Goal: Information Seeking & Learning: Learn about a topic

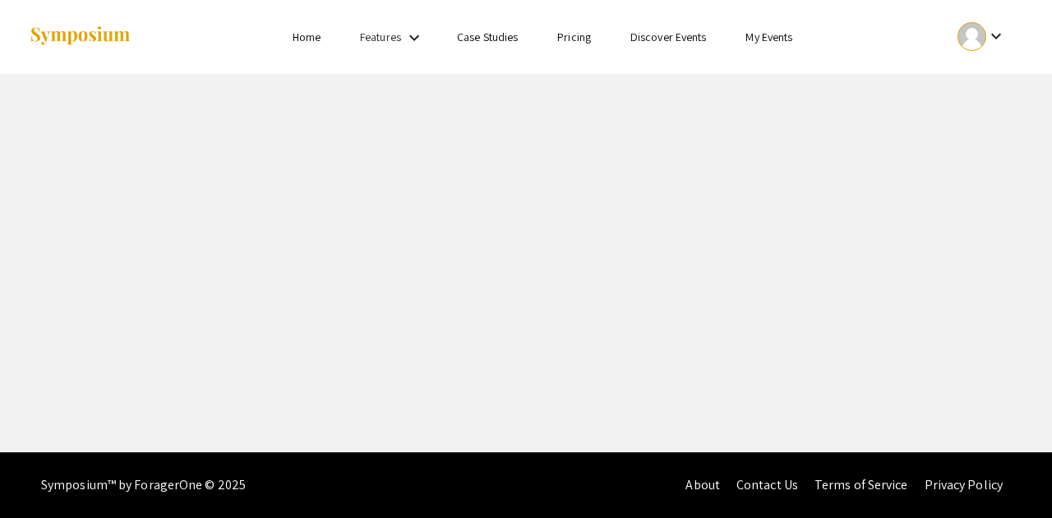
click at [983, 35] on div at bounding box center [971, 36] width 29 height 29
click at [974, 113] on button "My Submissions" at bounding box center [990, 120] width 101 height 39
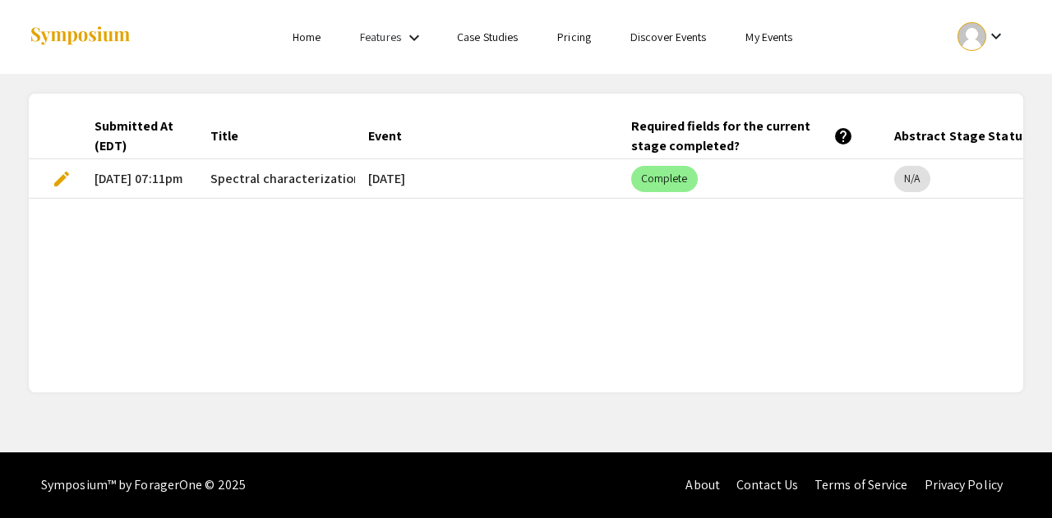
click at [656, 35] on link "Discover Events" at bounding box center [668, 37] width 76 height 15
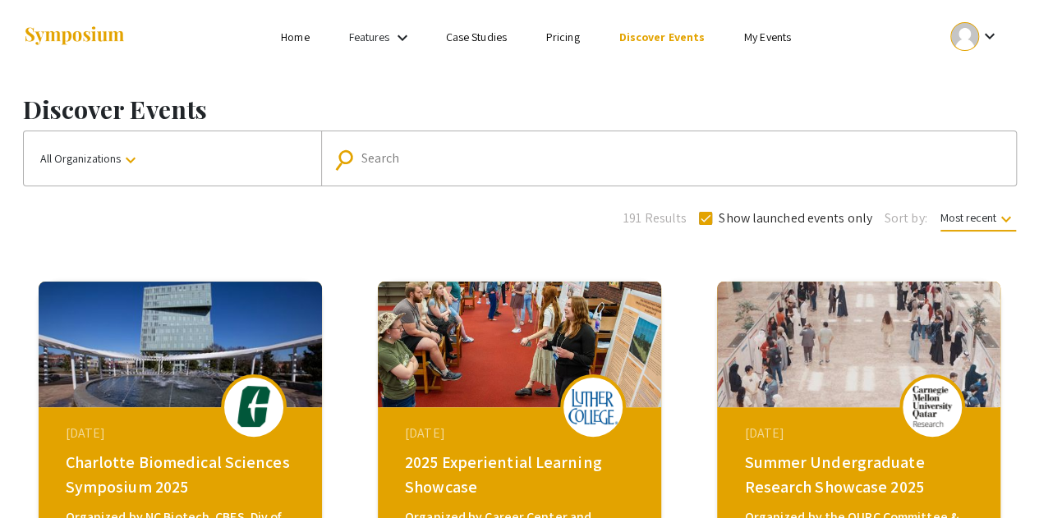
click at [774, 19] on ul "keyboard_arrow_down" at bounding box center [852, 37] width 328 height 74
click at [771, 25] on ul "keyboard_arrow_down" at bounding box center [852, 37] width 328 height 74
click at [767, 35] on link "My Events" at bounding box center [767, 37] width 47 height 15
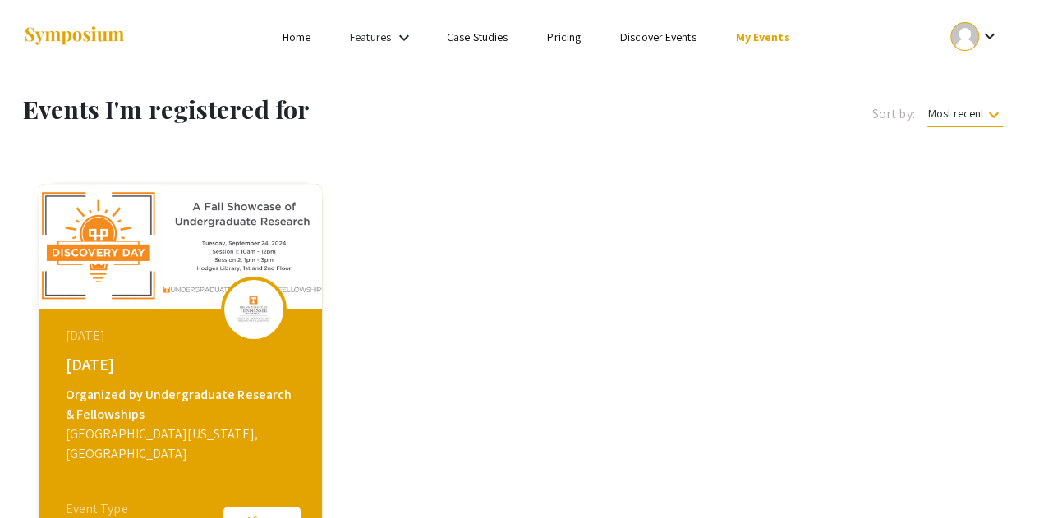
click at [671, 40] on link "Discover Events" at bounding box center [658, 37] width 76 height 15
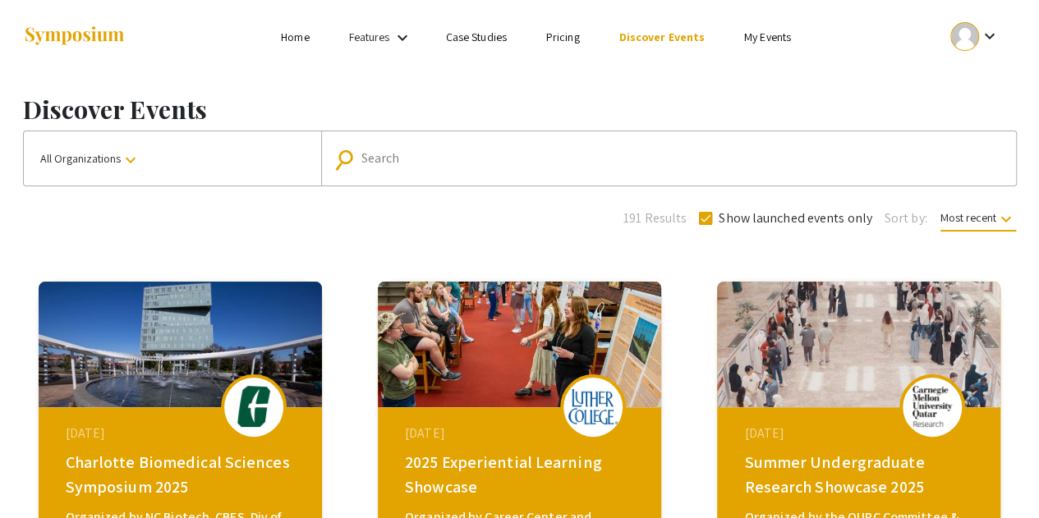
click at [450, 150] on div "Search" at bounding box center [677, 158] width 633 height 26
type input "[DATE]"
